Goal: Find specific page/section: Find specific page/section

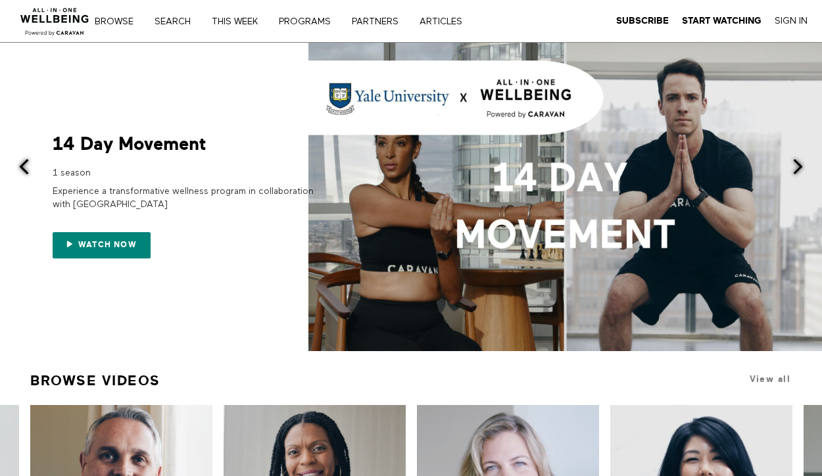
click at [328, 3] on div "Browse Search THIS WEEK PROGRAMS PARTNERS ARTICLES Subscribe Start Watching Sig…" at bounding box center [282, 21] width 565 height 42
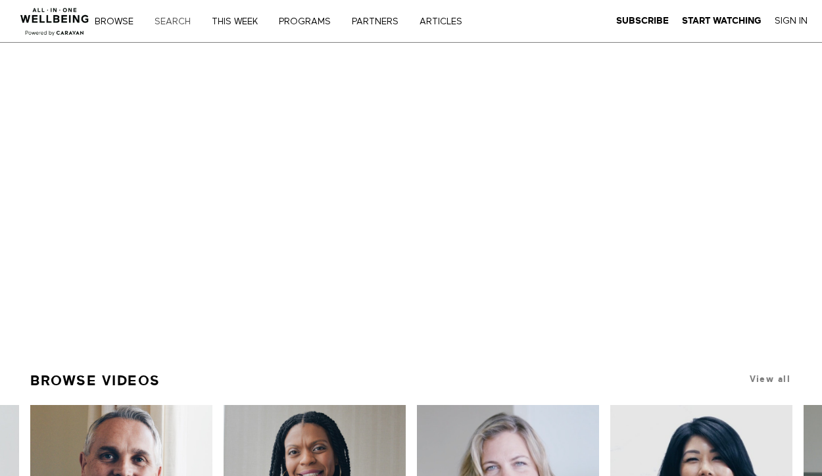
click at [181, 19] on link "Search" at bounding box center [177, 21] width 55 height 9
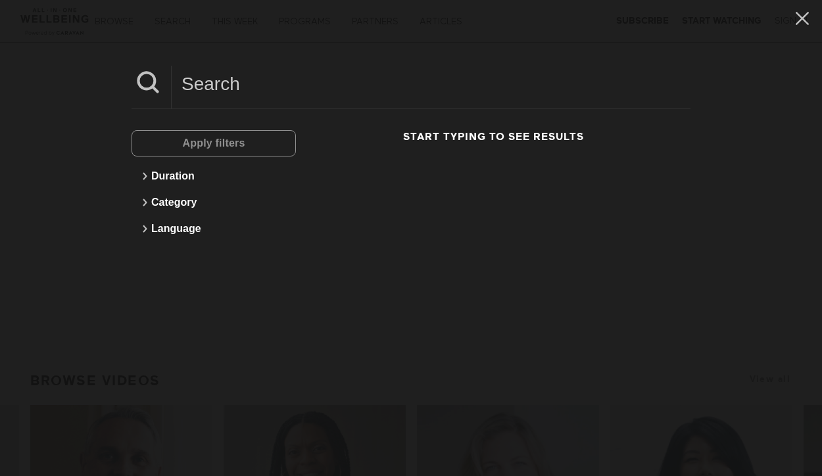
click at [189, 97] on input at bounding box center [431, 84] width 519 height 36
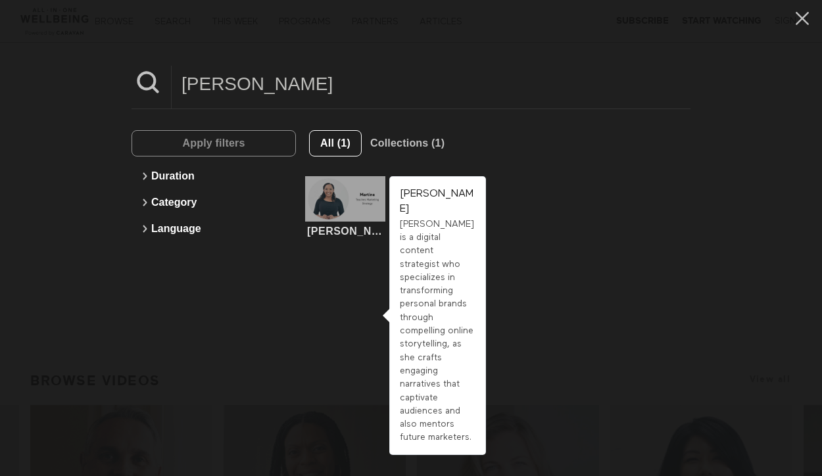
type input "martine"
click at [320, 197] on div at bounding box center [345, 198] width 80 height 45
